Goal: Navigation & Orientation: Find specific page/section

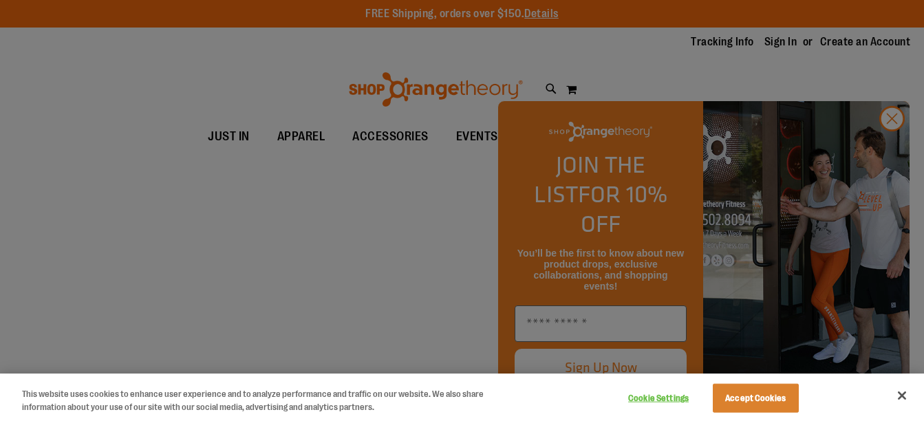
click at [899, 149] on div at bounding box center [462, 210] width 924 height 421
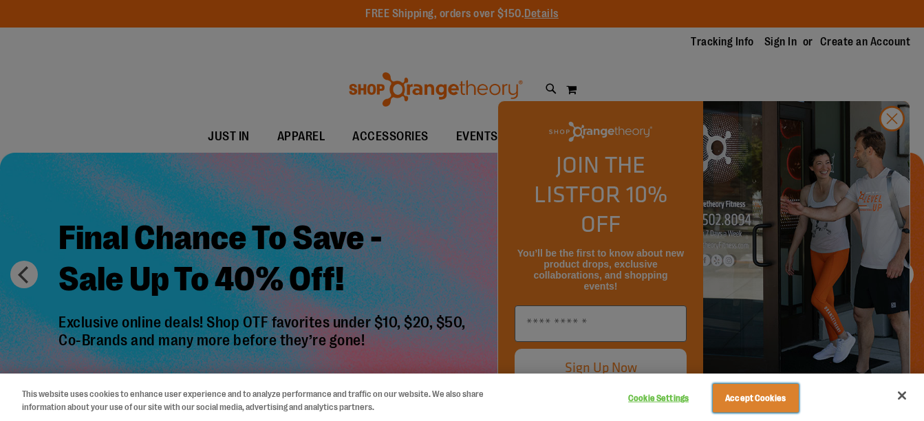
click at [763, 400] on button "Accept Cookies" at bounding box center [755, 398] width 86 height 29
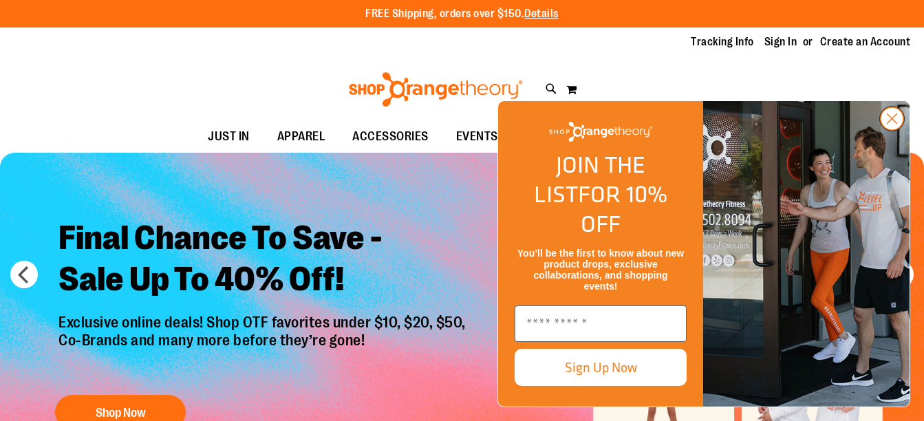
click at [885, 130] on circle "Close dialog" at bounding box center [891, 118] width 23 height 23
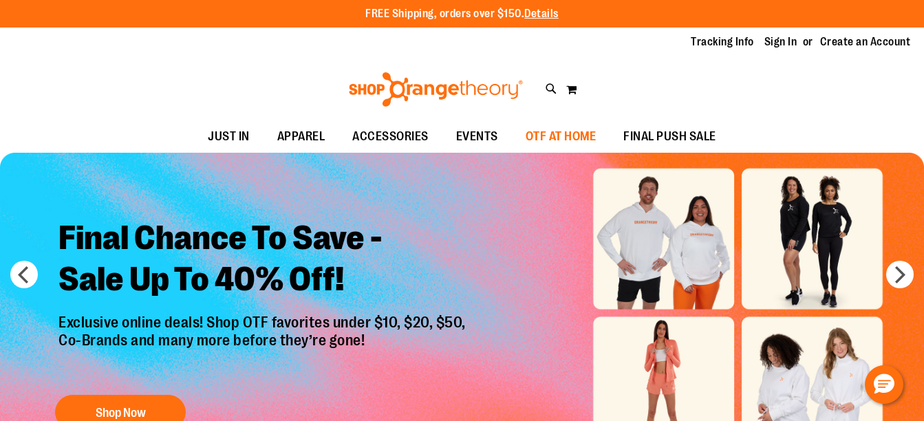
click at [570, 135] on span "OTF AT HOME" at bounding box center [560, 136] width 71 height 31
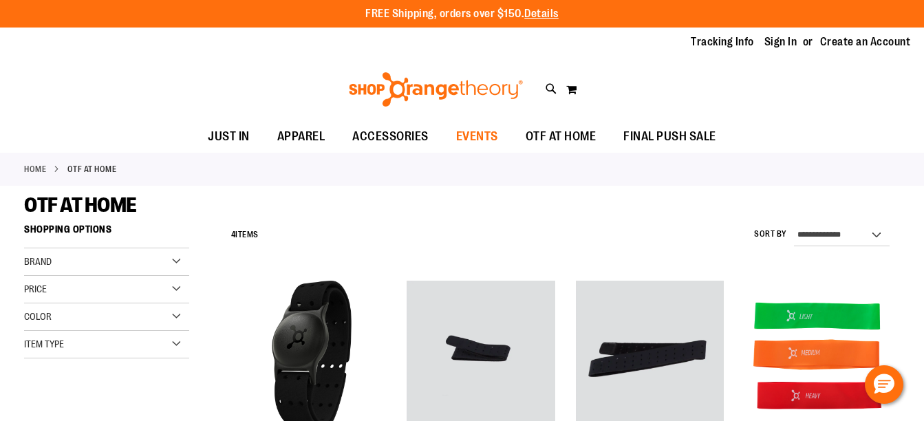
click at [481, 138] on span "EVENTS" at bounding box center [477, 136] width 42 height 31
